Goal: Transaction & Acquisition: Purchase product/service

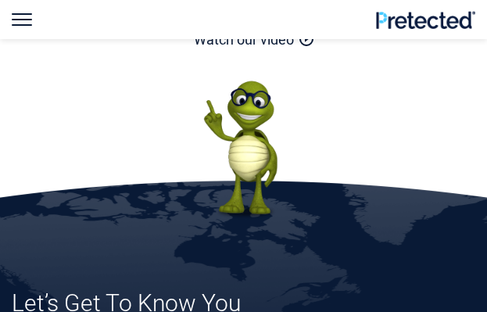
scroll to position [469, 0]
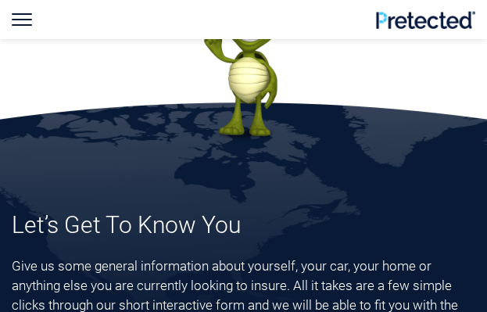
drag, startPoint x: 302, startPoint y: 81, endPoint x: 292, endPoint y: 83, distance: 9.7
click at [302, 81] on picture at bounding box center [244, 71] width 464 height 141
click at [274, 96] on img at bounding box center [244, 71] width 94 height 141
click at [250, 109] on img at bounding box center [244, 71] width 94 height 141
click at [253, 92] on img at bounding box center [244, 71] width 94 height 141
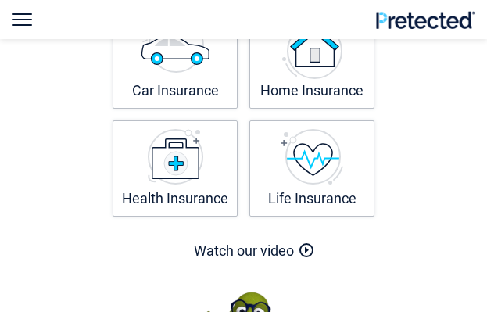
scroll to position [78, 0]
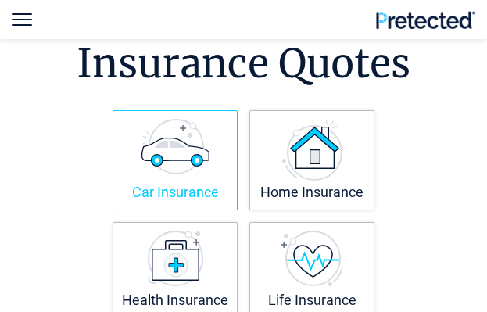
click at [170, 170] on img at bounding box center [175, 147] width 69 height 56
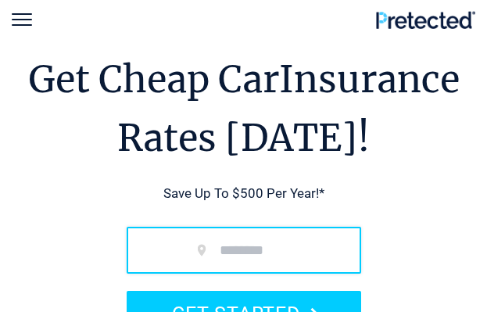
click at [205, 253] on input "zip code" at bounding box center [244, 250] width 235 height 47
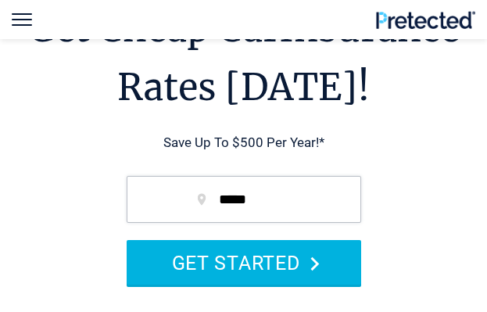
scroll to position [78, 0]
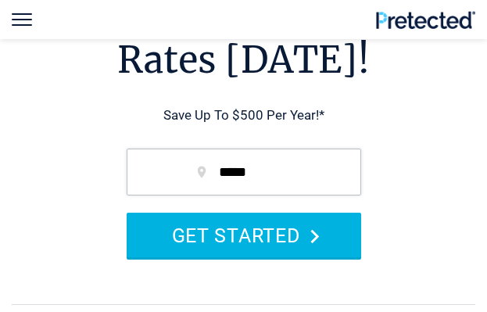
click at [231, 254] on button "GET STARTED" at bounding box center [244, 235] width 235 height 45
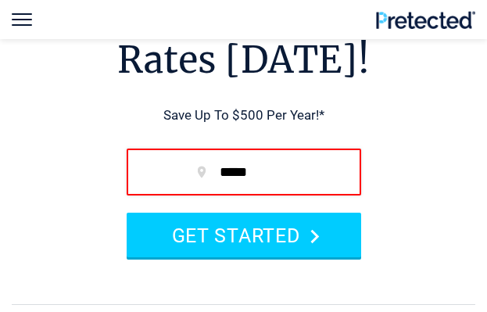
drag, startPoint x: 296, startPoint y: 170, endPoint x: 156, endPoint y: 196, distance: 142.2
click at [156, 196] on input "*****" at bounding box center [244, 172] width 235 height 47
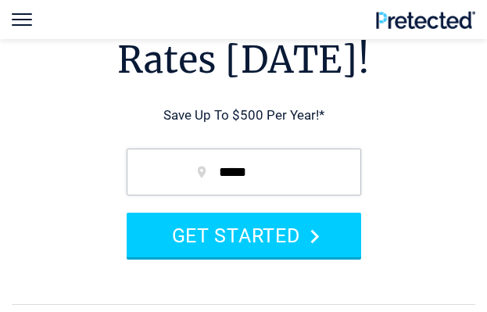
type input "*****"
click at [213, 200] on form "***** GET STARTED" at bounding box center [244, 203] width 282 height 140
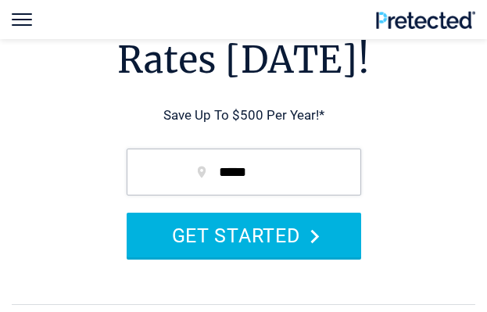
click at [224, 217] on button "GET STARTED" at bounding box center [244, 235] width 235 height 45
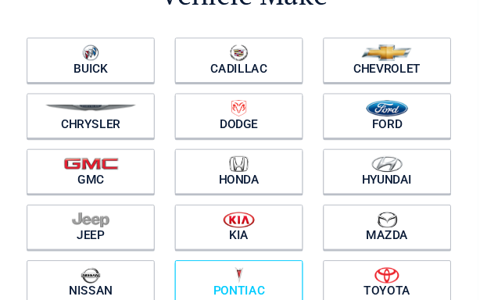
scroll to position [78, 0]
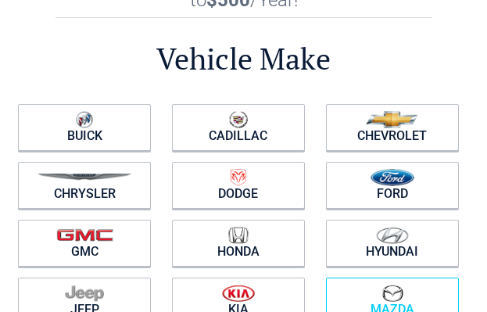
click at [354, 278] on link "Mazda" at bounding box center [392, 301] width 133 height 47
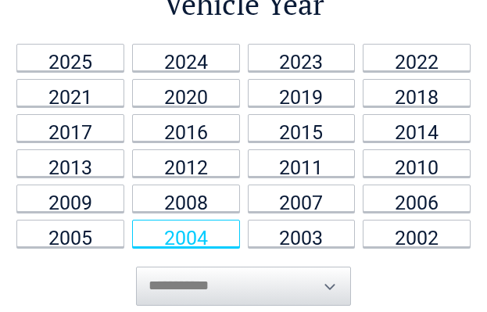
click at [179, 241] on link "2004" at bounding box center [186, 233] width 108 height 27
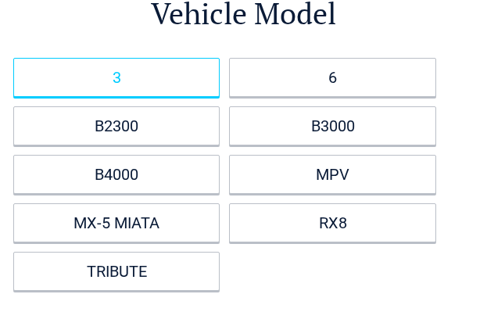
click at [144, 82] on link "3" at bounding box center [116, 77] width 206 height 39
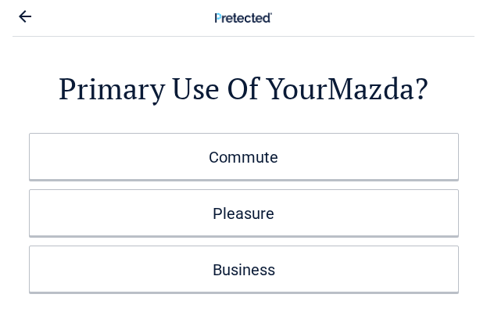
scroll to position [0, 0]
